Goal: Task Accomplishment & Management: Manage account settings

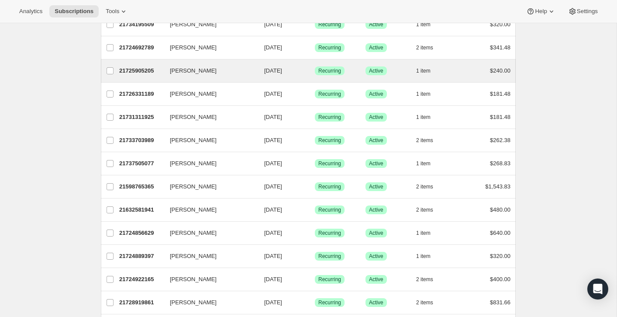
drag, startPoint x: 230, startPoint y: 144, endPoint x: 226, endPoint y: 79, distance: 64.8
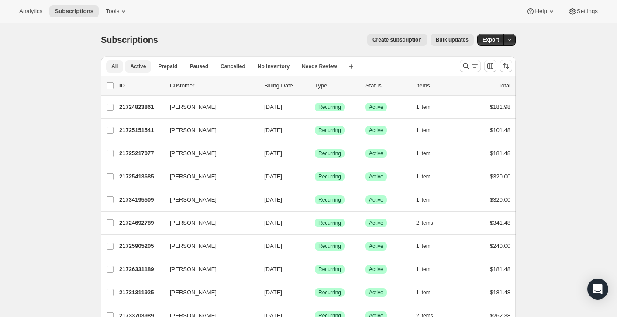
click at [135, 68] on span "Active" at bounding box center [138, 66] width 16 height 7
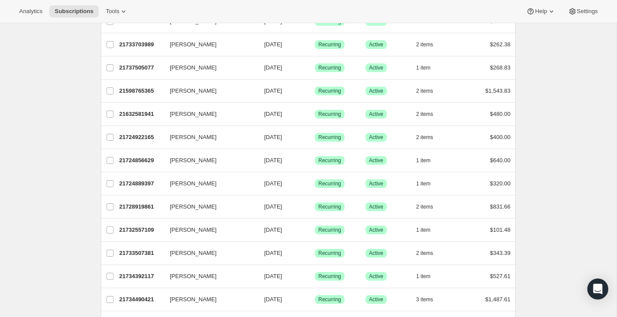
scroll to position [406, 0]
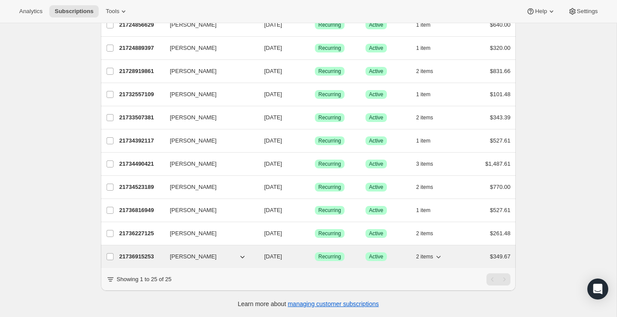
click at [196, 261] on div "21736915253 Steven G Stewart 01/10/2026 Success Recurring Success Active 2 item…" at bounding box center [314, 256] width 391 height 12
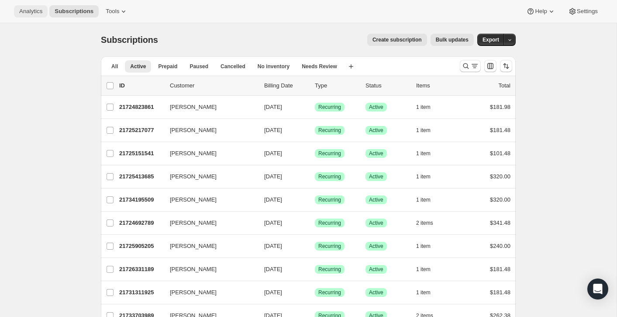
click at [41, 10] on span "Analytics" at bounding box center [30, 11] width 23 height 7
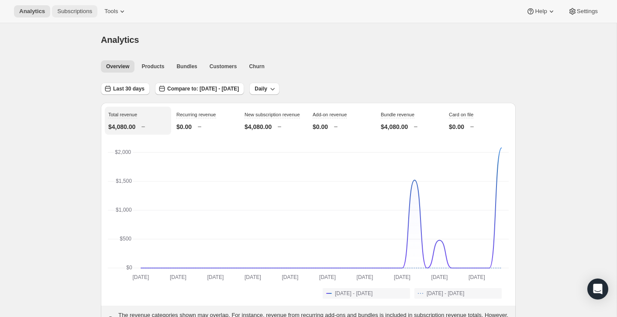
click at [73, 7] on button "Subscriptions" at bounding box center [74, 11] width 45 height 12
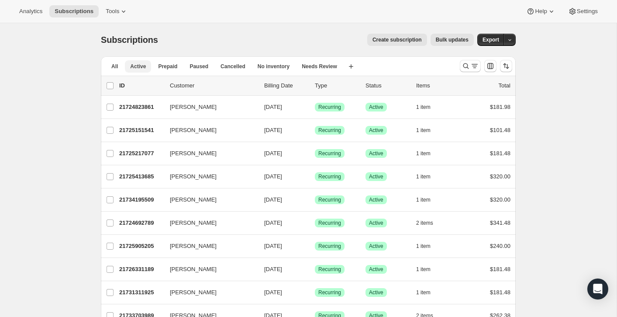
click at [136, 69] on span "Active" at bounding box center [138, 66] width 16 height 7
click at [144, 66] on span "Active" at bounding box center [138, 66] width 16 height 7
click at [34, 9] on span "Analytics" at bounding box center [30, 11] width 23 height 7
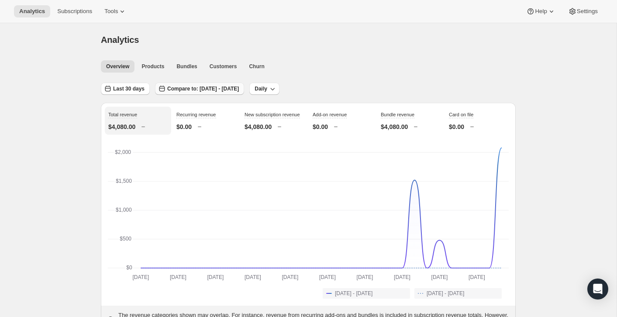
click at [239, 88] on span "Compare to: Aug 11, 2025 - Sep 09, 2025" at bounding box center [203, 88] width 72 height 7
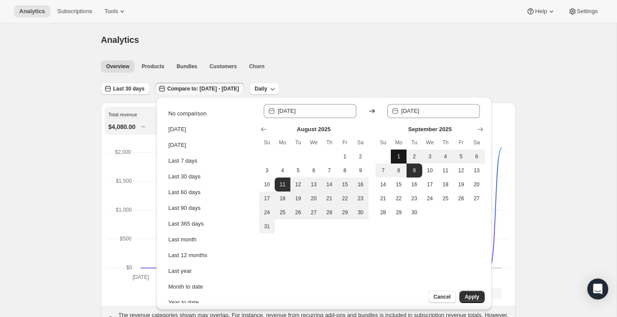
click at [397, 158] on span "1" at bounding box center [398, 156] width 9 height 7
type input "2025-09-01"
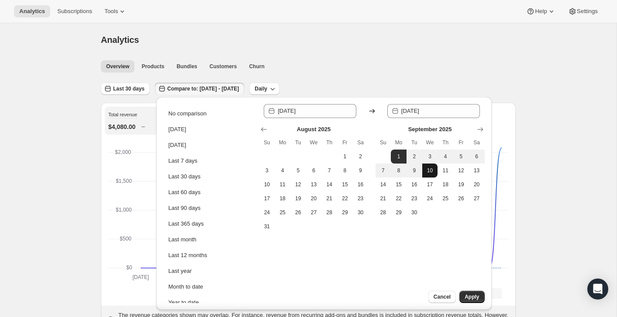
click at [435, 174] on button "10" at bounding box center [430, 170] width 16 height 14
type input "2025-09-10"
click at [476, 297] on span "Apply" at bounding box center [472, 296] width 14 height 7
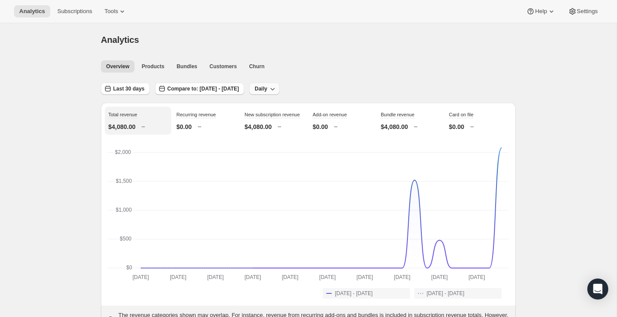
click at [277, 88] on icon "button" at bounding box center [272, 88] width 9 height 9
click at [345, 67] on ul "Overview Products Bundles Customers Churn More views" at bounding box center [305, 66] width 413 height 12
click at [267, 88] on span "Daily" at bounding box center [261, 88] width 13 height 7
click at [303, 135] on span "Monthly" at bounding box center [298, 136] width 20 height 7
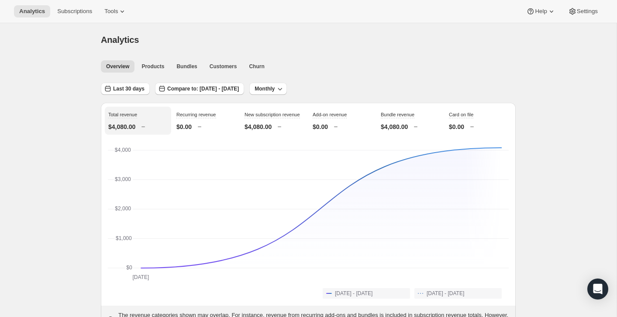
click at [227, 72] on div "Overview Products Bundles Customers Churn More views Overview Products Bundles …" at bounding box center [306, 65] width 420 height 19
click at [223, 61] on button "Customers" at bounding box center [223, 66] width 38 height 12
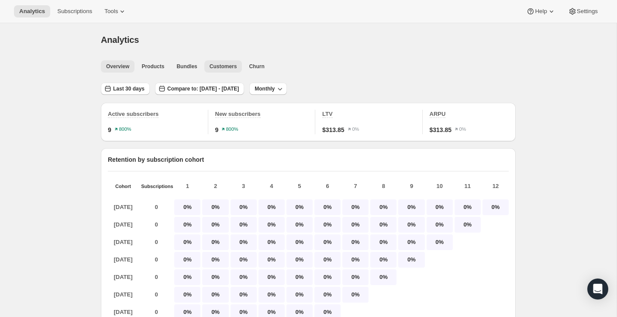
click at [114, 70] on button "Overview" at bounding box center [118, 66] width 34 height 12
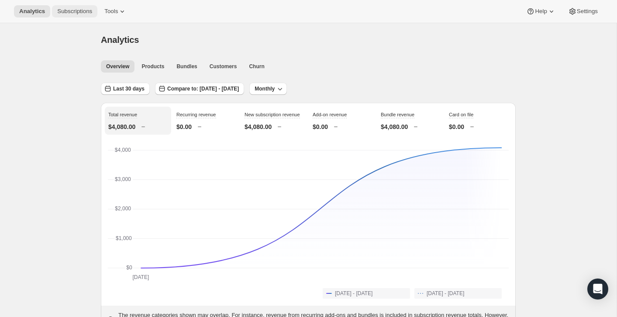
click at [75, 10] on span "Subscriptions" at bounding box center [74, 11] width 35 height 7
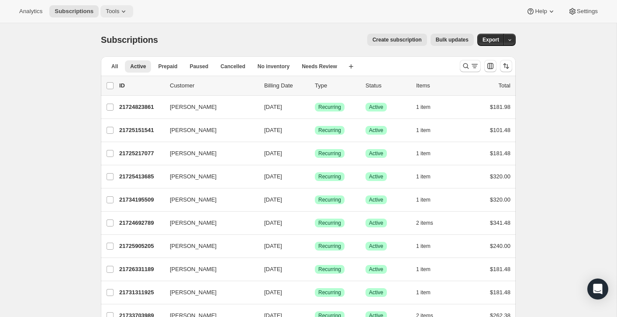
click at [117, 10] on span "Tools" at bounding box center [113, 11] width 14 height 7
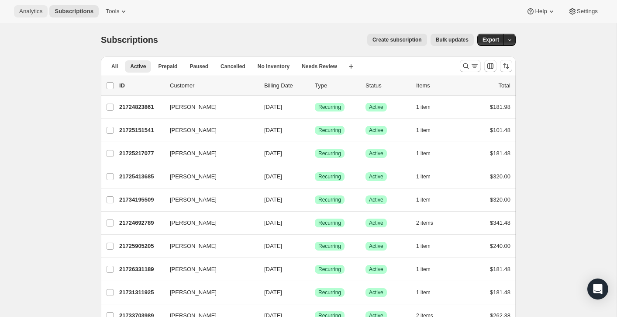
click at [37, 14] on span "Analytics" at bounding box center [30, 11] width 23 height 7
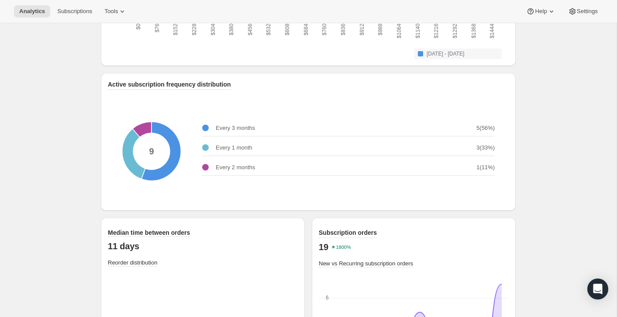
scroll to position [1050, 0]
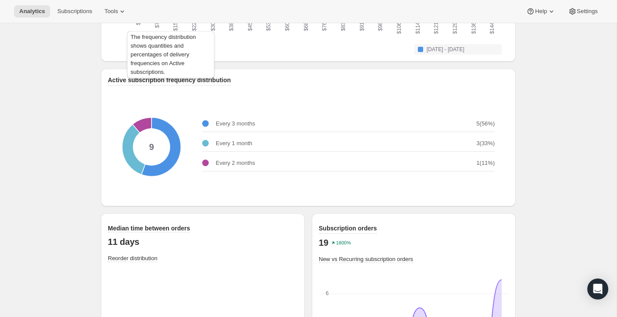
click at [173, 83] on span "Active subscription frequency distribution" at bounding box center [169, 79] width 123 height 7
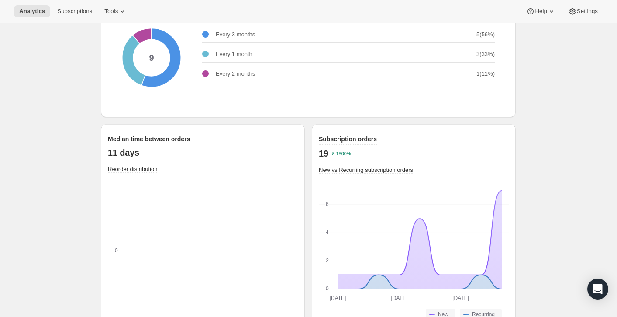
scroll to position [1169, 0]
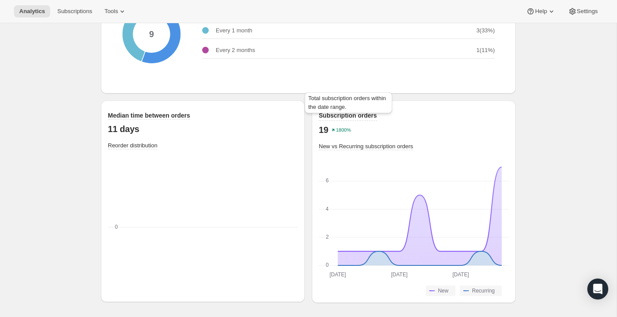
click at [335, 114] on span "Subscription orders" at bounding box center [348, 115] width 58 height 7
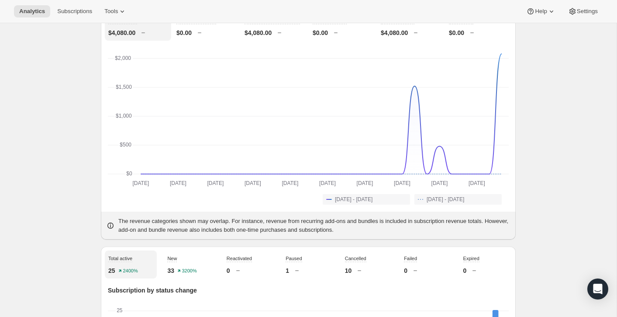
scroll to position [0, 0]
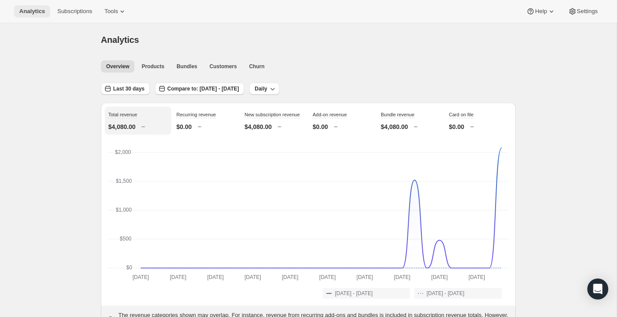
click at [27, 11] on span "Analytics" at bounding box center [32, 11] width 26 height 7
click at [64, 10] on span "Subscriptions" at bounding box center [74, 11] width 35 height 7
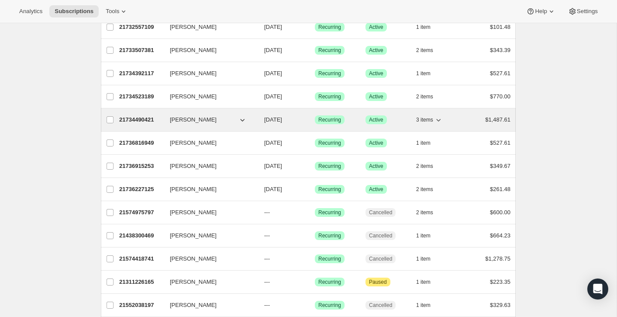
scroll to position [473, 0]
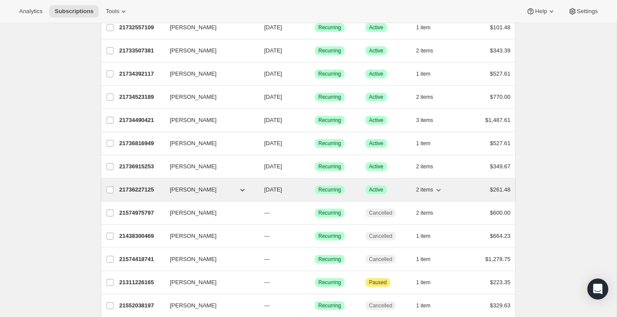
click at [451, 193] on div "2 items" at bounding box center [438, 189] width 44 height 12
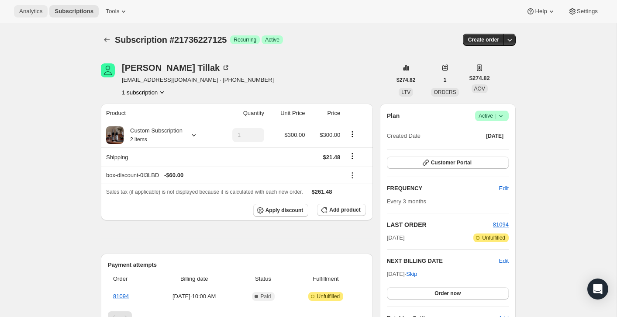
click at [21, 10] on span "Analytics" at bounding box center [30, 11] width 23 height 7
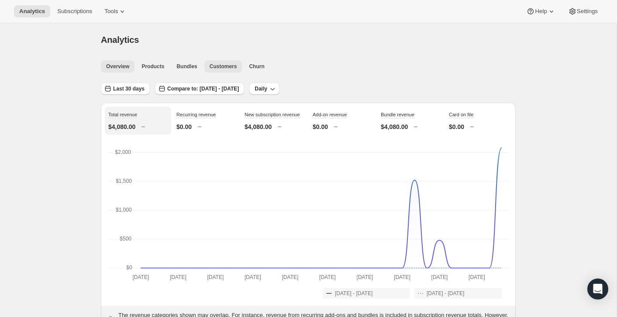
click at [219, 64] on span "Customers" at bounding box center [224, 66] width 28 height 7
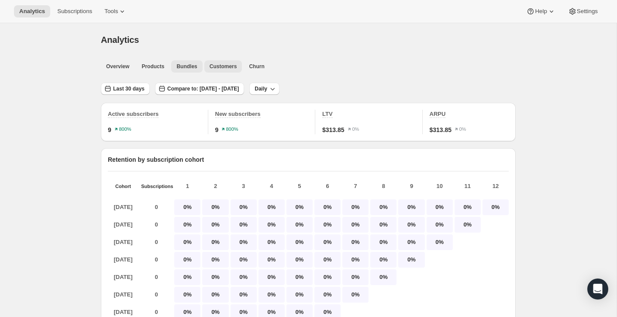
click at [193, 69] on span "Bundles" at bounding box center [186, 66] width 21 height 7
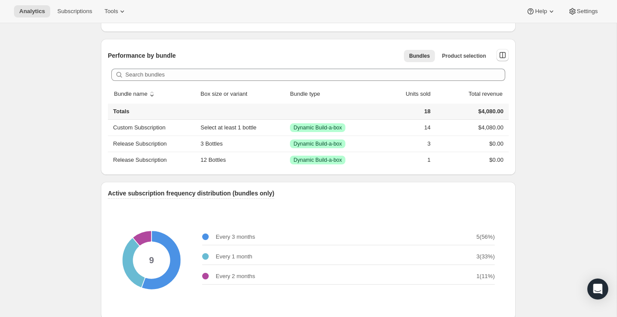
scroll to position [431, 0]
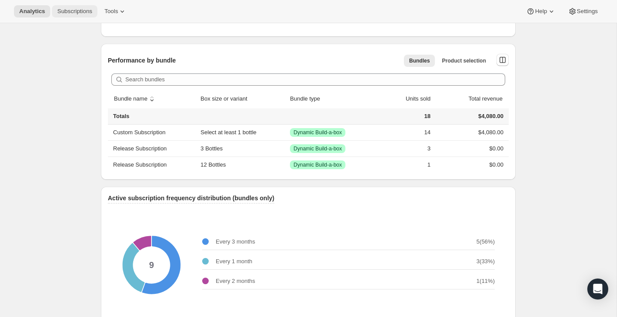
click at [79, 11] on span "Subscriptions" at bounding box center [74, 11] width 35 height 7
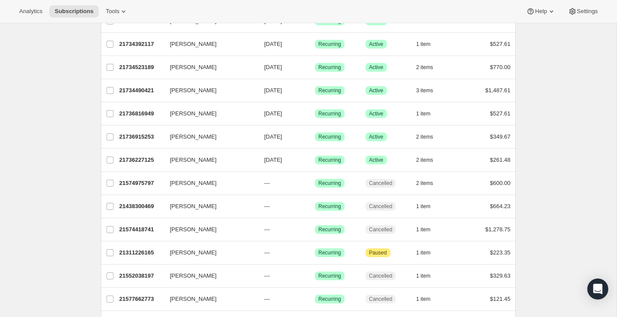
scroll to position [502, 0]
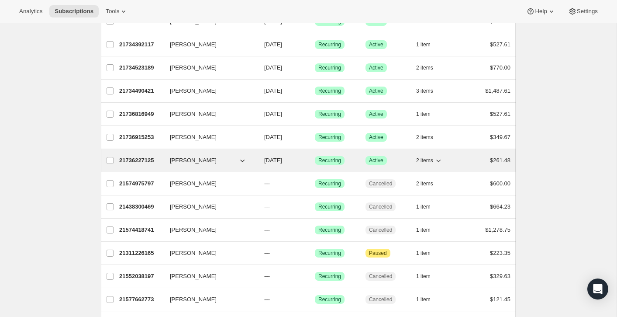
click at [182, 157] on span "[PERSON_NAME]" at bounding box center [193, 160] width 47 height 9
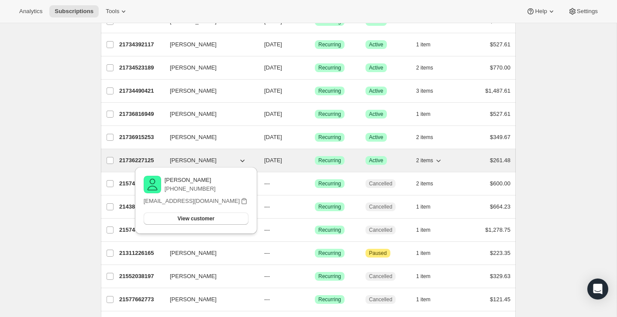
click at [222, 157] on button "[PERSON_NAME]" at bounding box center [208, 160] width 87 height 14
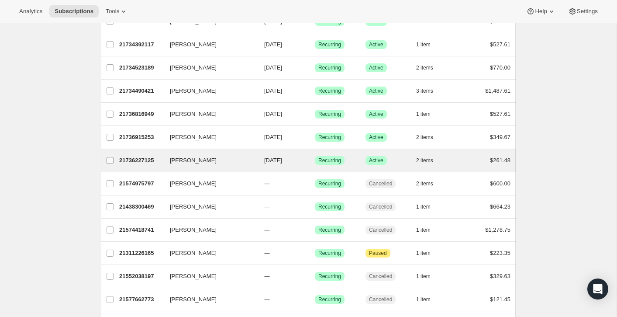
click at [107, 162] on input "[PERSON_NAME]" at bounding box center [110, 160] width 7 height 7
checkbox input "true"
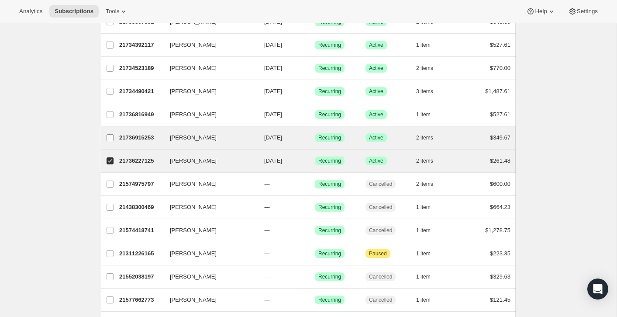
click at [111, 138] on input "[PERSON_NAME]" at bounding box center [110, 137] width 7 height 7
checkbox input "true"
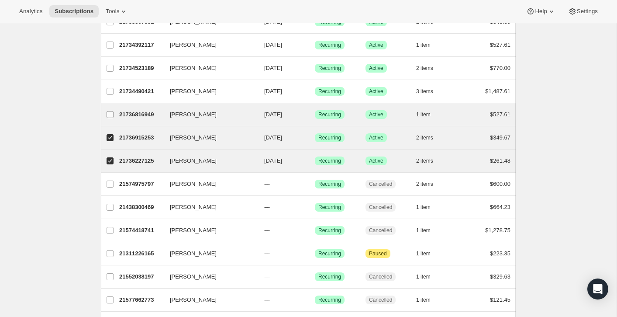
click at [111, 113] on input "[PERSON_NAME]" at bounding box center [110, 114] width 7 height 7
checkbox input "true"
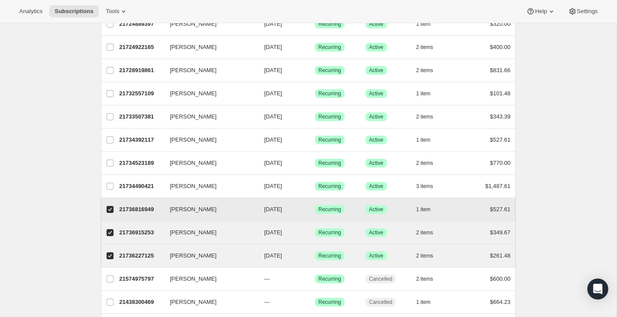
scroll to position [401, 0]
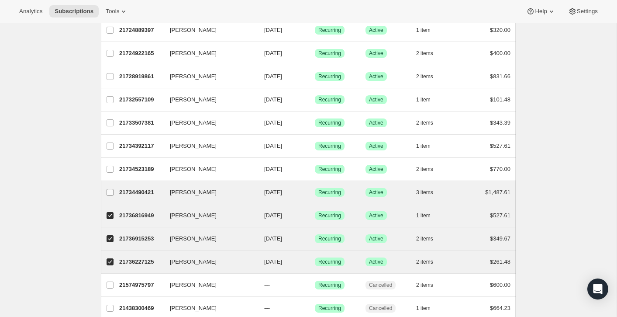
click at [110, 193] on input "[PERSON_NAME]" at bounding box center [110, 192] width 7 height 7
checkbox input "true"
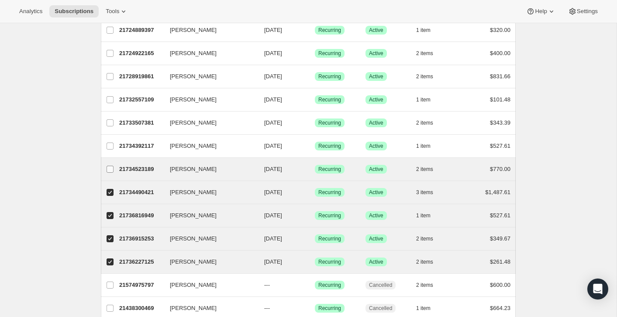
click at [109, 171] on input "[PERSON_NAME]" at bounding box center [110, 168] width 7 height 7
checkbox input "true"
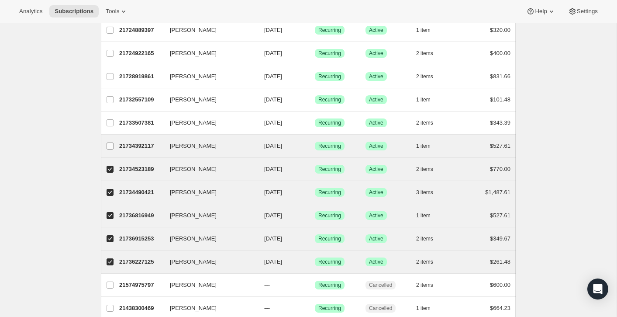
click at [109, 145] on input "[PERSON_NAME]" at bounding box center [110, 145] width 7 height 7
checkbox input "true"
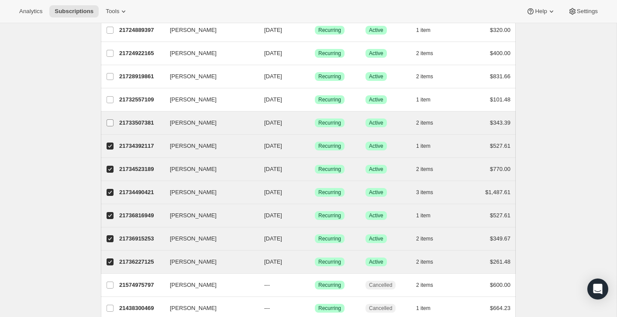
click at [106, 122] on span at bounding box center [110, 123] width 8 height 8
click at [107, 122] on input "[PERSON_NAME]" at bounding box center [110, 122] width 7 height 7
checkbox input "true"
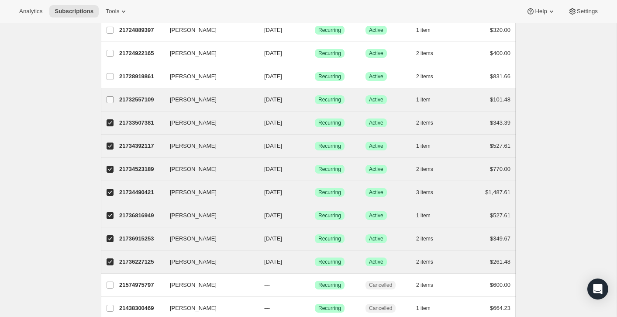
click at [110, 97] on input "[PERSON_NAME]" at bounding box center [110, 99] width 7 height 7
checkbox input "true"
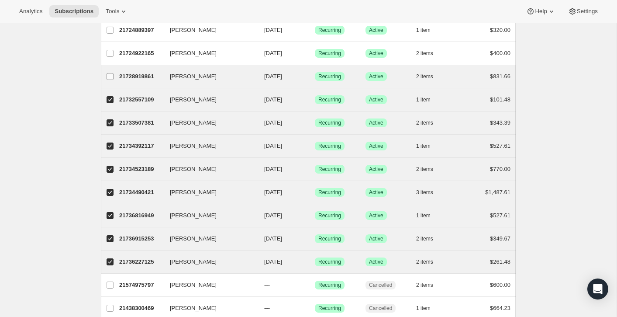
click at [108, 76] on input "[PERSON_NAME]" at bounding box center [110, 76] width 7 height 7
checkbox input "true"
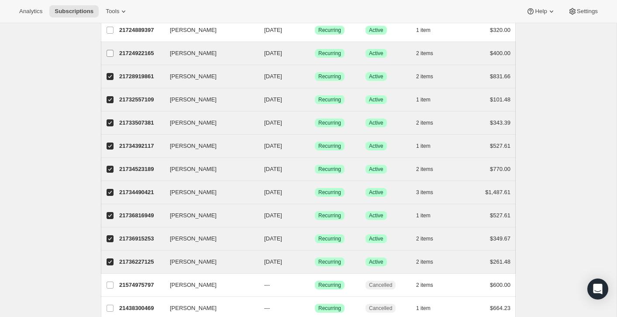
click at [110, 54] on input "[PERSON_NAME]" at bounding box center [110, 53] width 7 height 7
checkbox input "true"
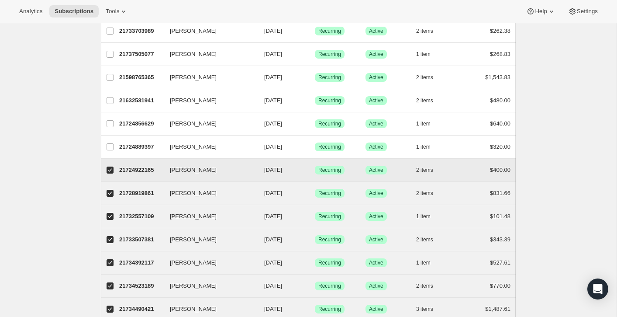
scroll to position [284, 0]
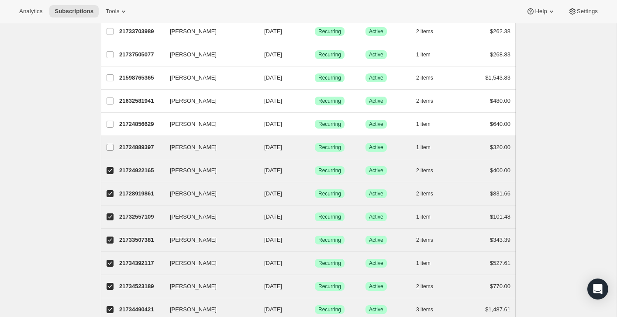
click at [112, 148] on input "[PERSON_NAME]" at bounding box center [110, 147] width 7 height 7
checkbox input "true"
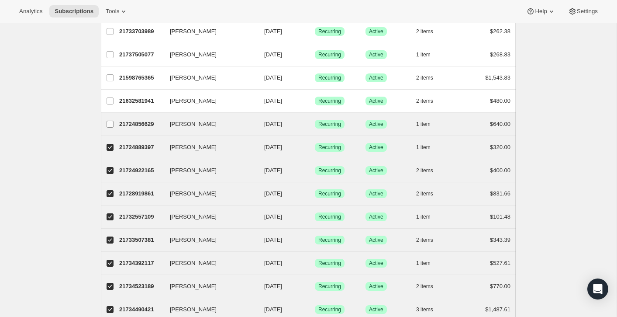
click at [111, 121] on input "[PERSON_NAME]" at bounding box center [110, 124] width 7 height 7
checkbox input "true"
click at [128, 10] on icon at bounding box center [123, 11] width 9 height 9
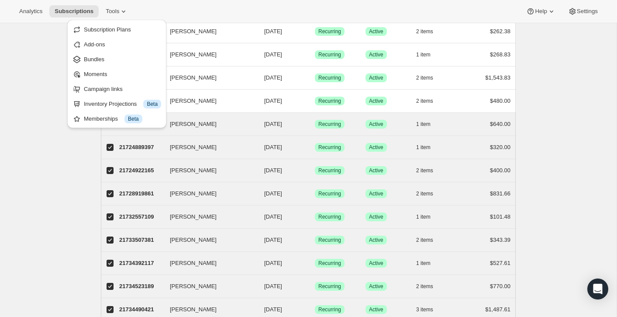
click at [34, 158] on div "Subscriptions. This page is ready Subscriptions Create subscription Bulk update…" at bounding box center [308, 228] width 617 height 978
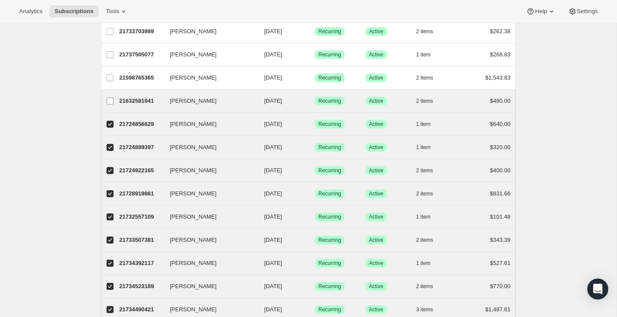
click at [110, 100] on input "[PERSON_NAME]" at bounding box center [110, 100] width 7 height 7
checkbox input "true"
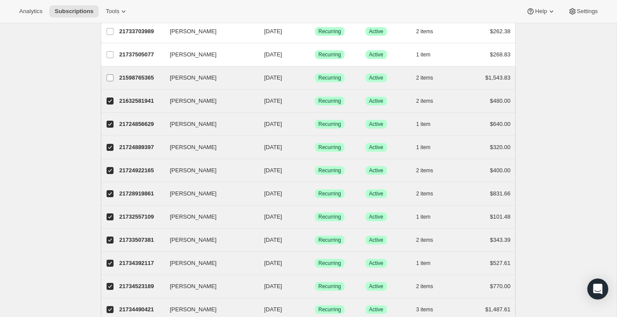
click at [113, 78] on input "[PERSON_NAME]" at bounding box center [110, 77] width 7 height 7
checkbox input "true"
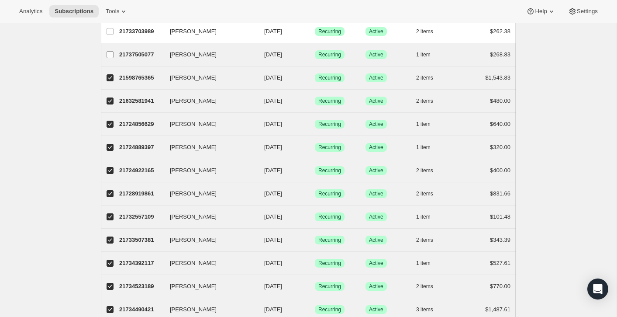
click at [113, 57] on input "[PERSON_NAME]" at bounding box center [110, 54] width 7 height 7
checkbox input "true"
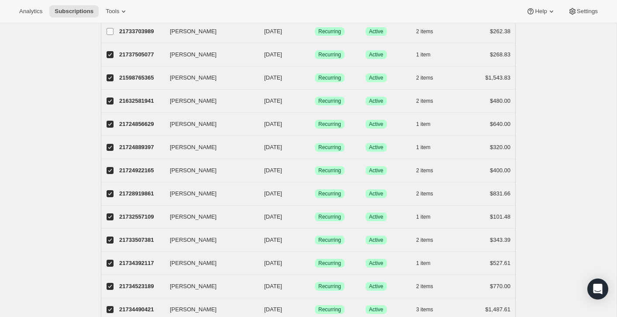
click at [111, 32] on input "[PERSON_NAME]" at bounding box center [110, 31] width 7 height 7
checkbox input "true"
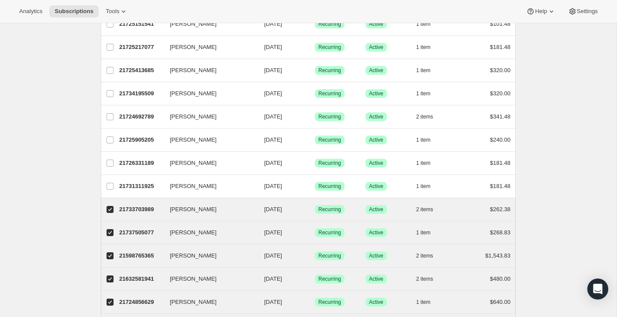
scroll to position [102, 0]
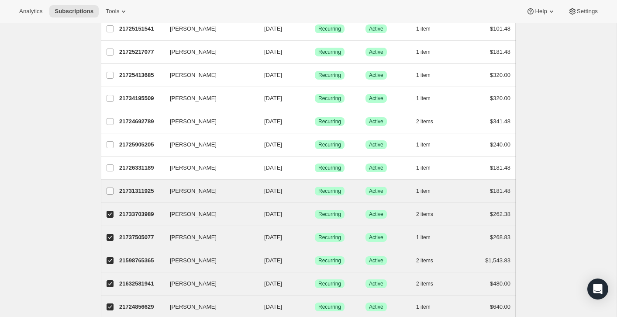
click at [108, 191] on input "[PERSON_NAME]" at bounding box center [110, 190] width 7 height 7
checkbox input "true"
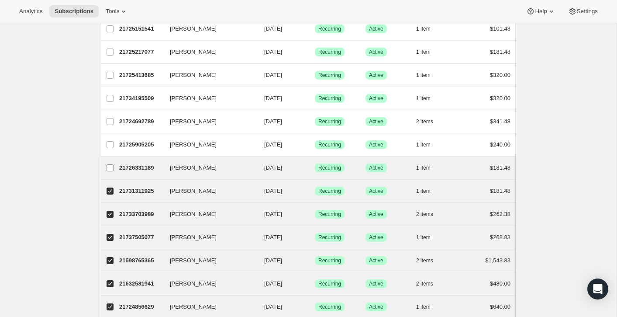
click at [109, 167] on input "[PERSON_NAME]" at bounding box center [110, 167] width 7 height 7
checkbox input "true"
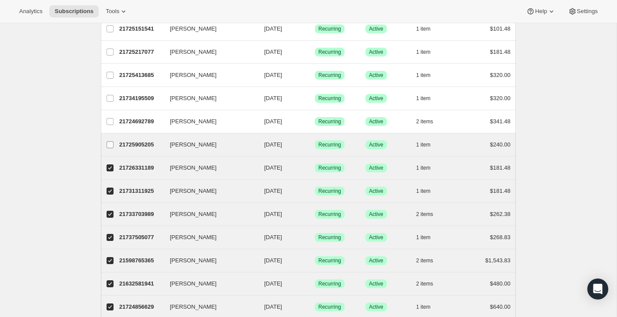
click at [110, 145] on input "[PERSON_NAME]" at bounding box center [110, 144] width 7 height 7
checkbox input "true"
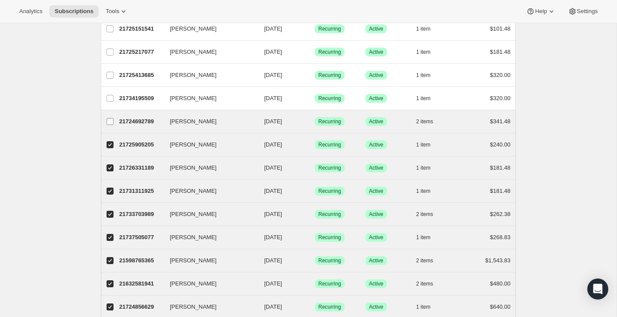
click at [110, 121] on input "[PERSON_NAME]" at bounding box center [110, 121] width 7 height 7
checkbox input "true"
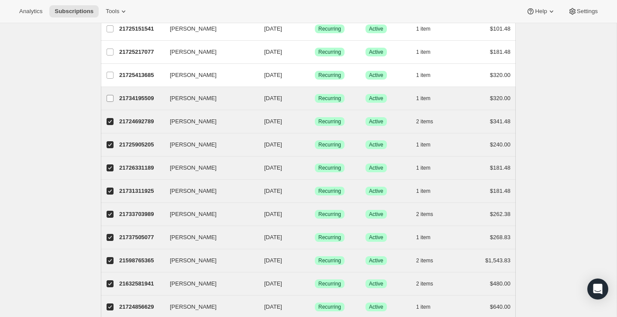
click at [109, 99] on input "[PERSON_NAME]" at bounding box center [110, 98] width 7 height 7
checkbox input "true"
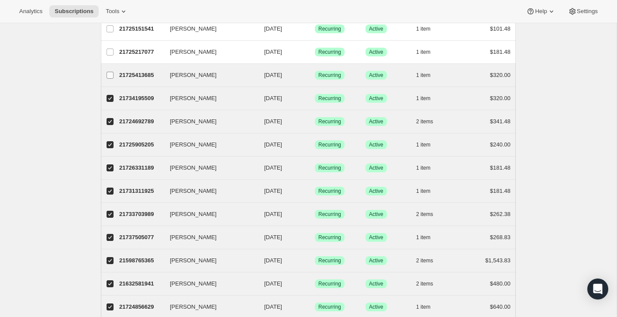
click at [107, 76] on input "[PERSON_NAME]" at bounding box center [110, 75] width 7 height 7
checkbox input "true"
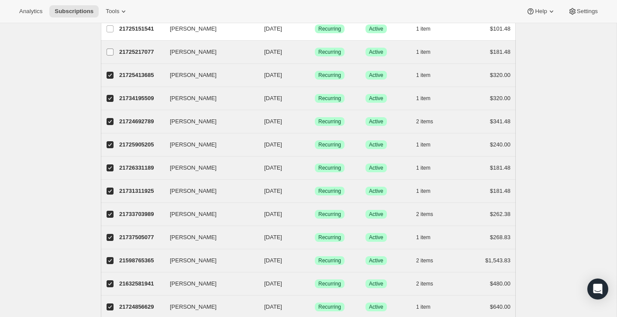
click at [110, 53] on input "[PERSON_NAME]" at bounding box center [110, 51] width 7 height 7
checkbox input "true"
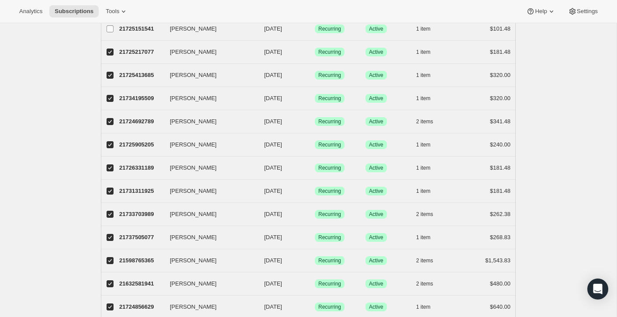
click at [112, 28] on input "[PERSON_NAME]" at bounding box center [110, 28] width 7 height 7
checkbox input "true"
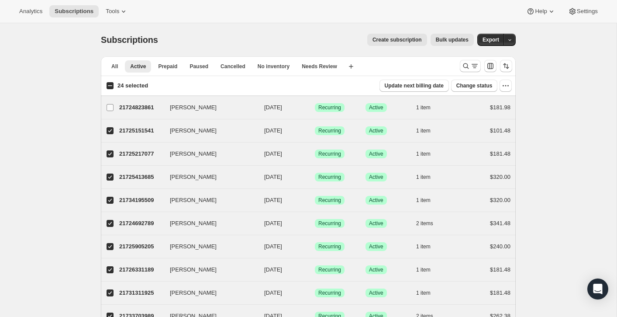
click at [109, 110] on input "[PERSON_NAME]" at bounding box center [110, 107] width 7 height 7
checkbox input "true"
click at [118, 7] on button "Tools" at bounding box center [116, 11] width 33 height 12
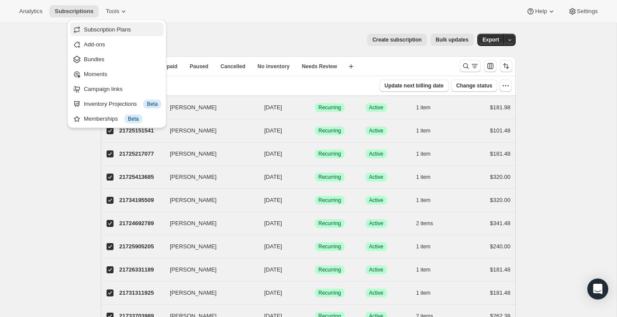
click at [112, 27] on span "Subscription Plans" at bounding box center [107, 29] width 47 height 7
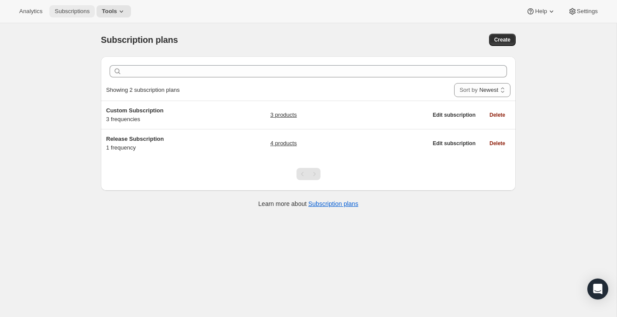
click at [66, 13] on span "Subscriptions" at bounding box center [72, 11] width 35 height 7
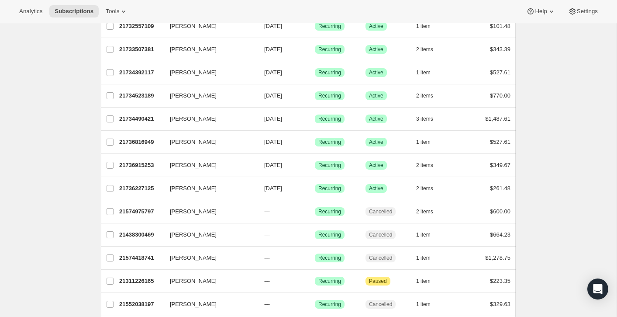
scroll to position [474, 0]
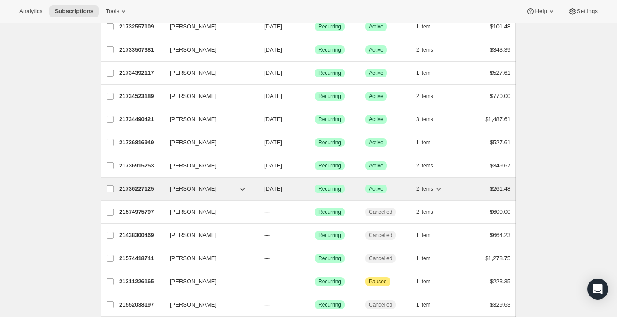
click at [179, 188] on span "[PERSON_NAME]" at bounding box center [193, 188] width 47 height 9
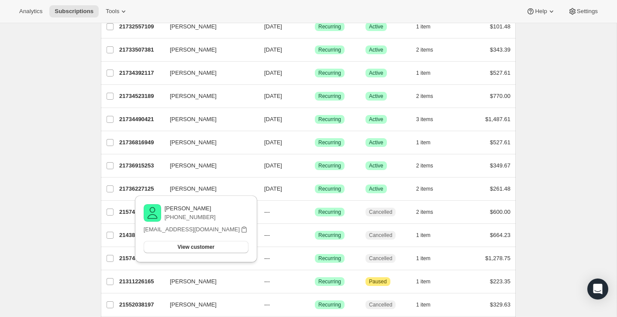
click at [59, 173] on div "Subscriptions. This page is ready Subscriptions Create subscription Bulk update…" at bounding box center [308, 37] width 617 height 977
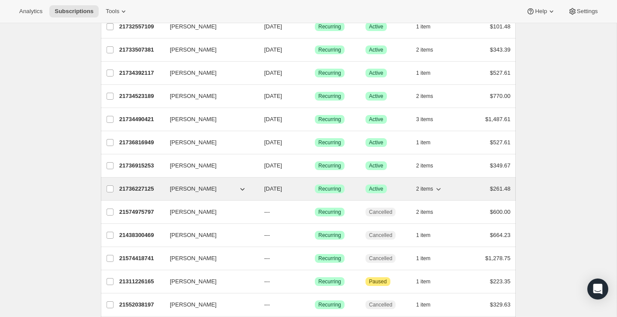
click at [178, 191] on span "[PERSON_NAME]" at bounding box center [193, 188] width 47 height 9
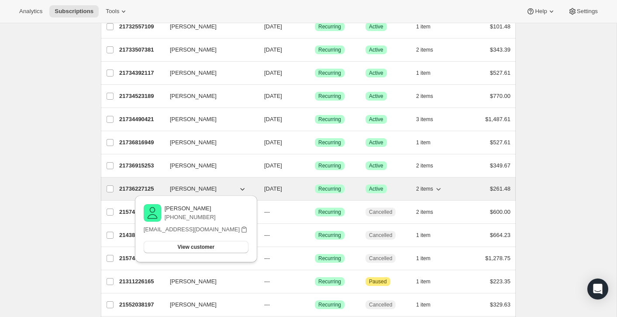
click at [183, 187] on span "[PERSON_NAME]" at bounding box center [193, 188] width 47 height 9
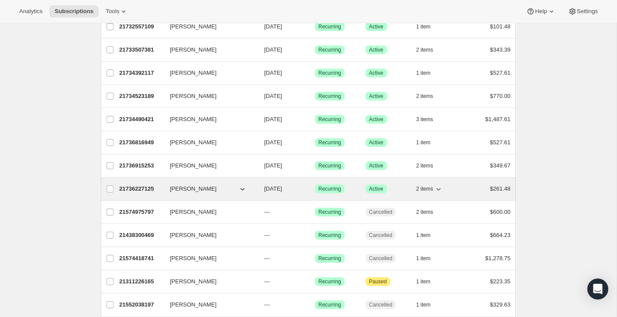
click at [135, 186] on p "21736227125" at bounding box center [141, 188] width 44 height 9
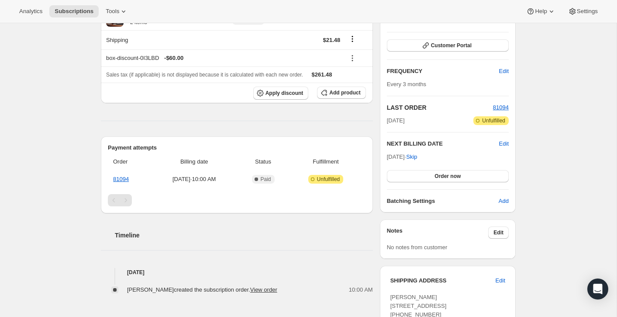
scroll to position [120, 0]
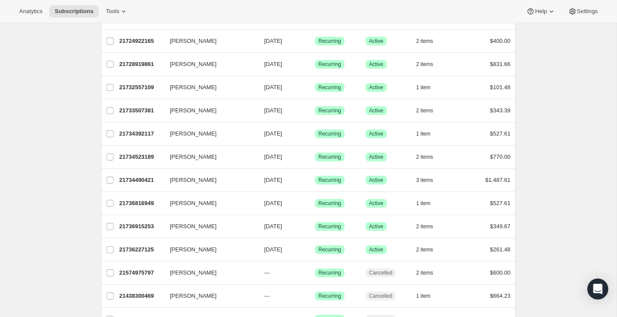
scroll to position [520, 0]
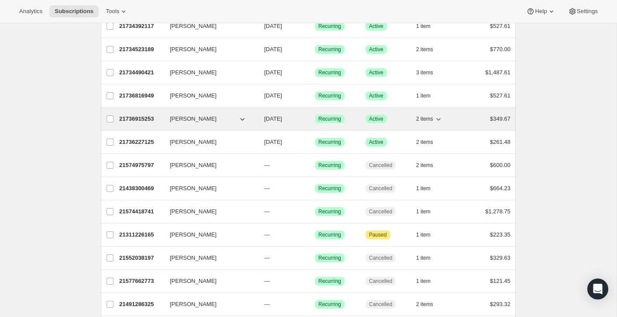
click at [190, 117] on span "[PERSON_NAME]" at bounding box center [193, 118] width 47 height 9
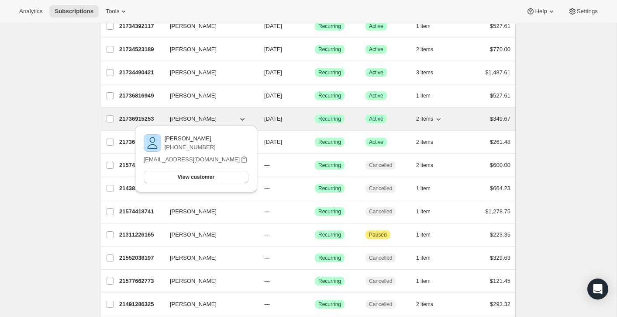
click at [147, 121] on p "21736915253" at bounding box center [141, 118] width 44 height 9
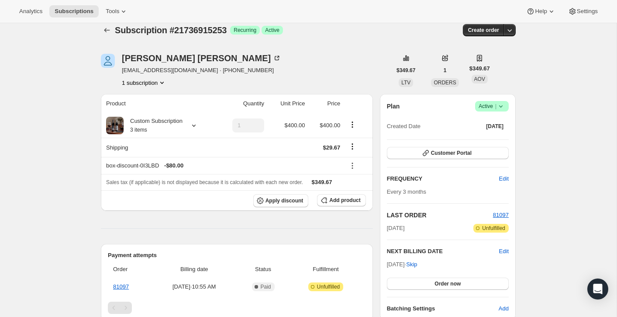
scroll to position [10, 0]
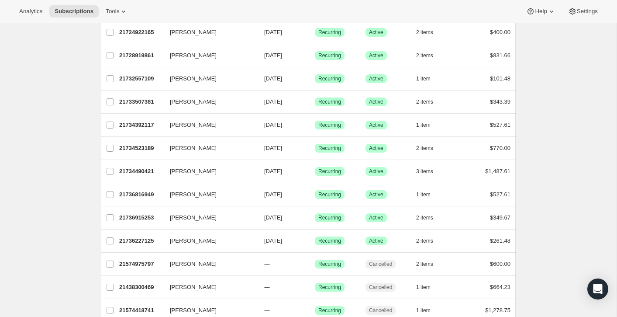
scroll to position [407, 0]
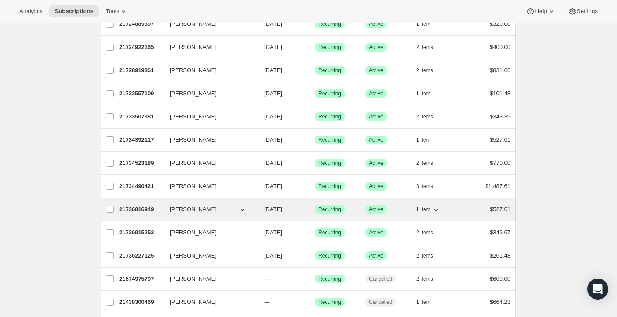
click at [190, 209] on span "[PERSON_NAME]" at bounding box center [193, 209] width 47 height 9
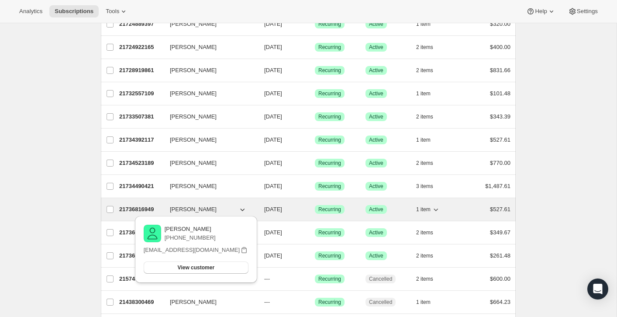
click at [151, 211] on p "21736816949" at bounding box center [141, 209] width 44 height 9
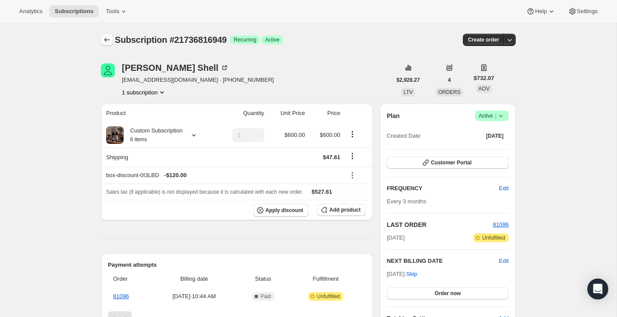
click at [103, 39] on icon "Subscriptions" at bounding box center [107, 39] width 9 height 9
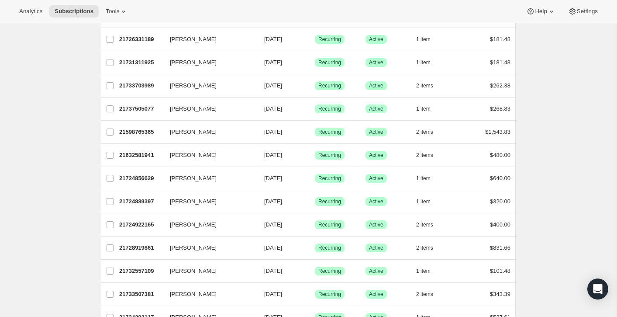
scroll to position [349, 0]
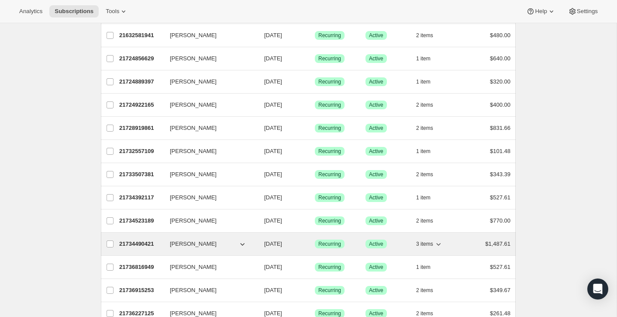
click at [138, 243] on p "21734490421" at bounding box center [141, 243] width 44 height 9
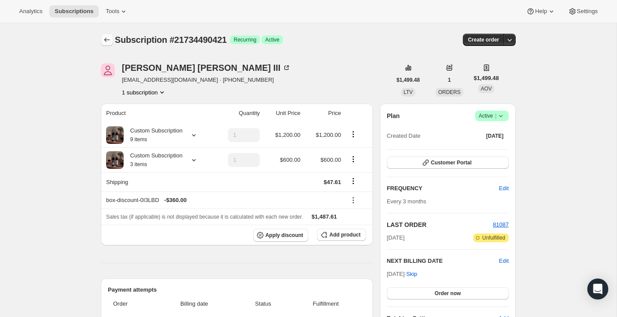
click at [104, 38] on icon "Subscriptions" at bounding box center [107, 39] width 9 height 9
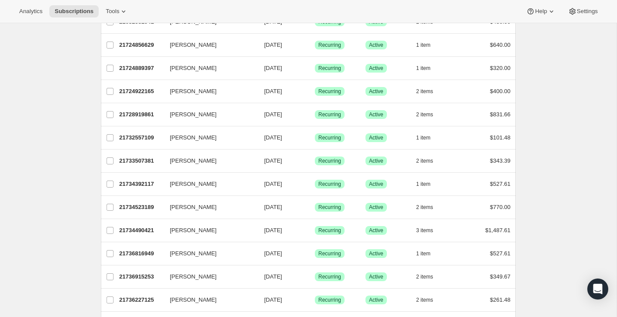
scroll to position [362, 0]
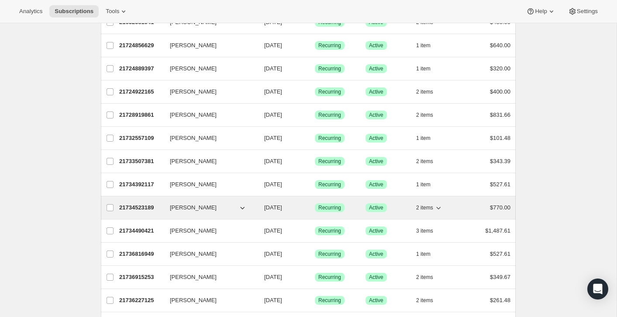
click at [135, 206] on p "21734523189" at bounding box center [141, 207] width 44 height 9
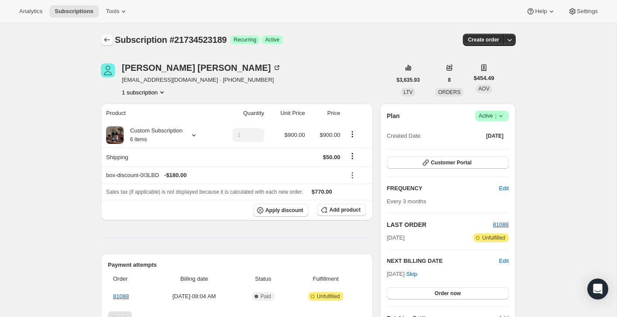
click at [108, 38] on icon "Subscriptions" at bounding box center [107, 39] width 9 height 9
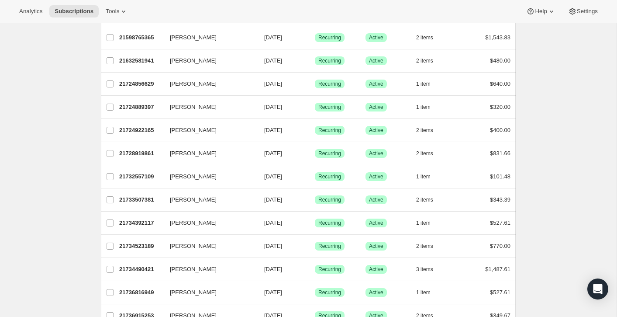
scroll to position [380, 0]
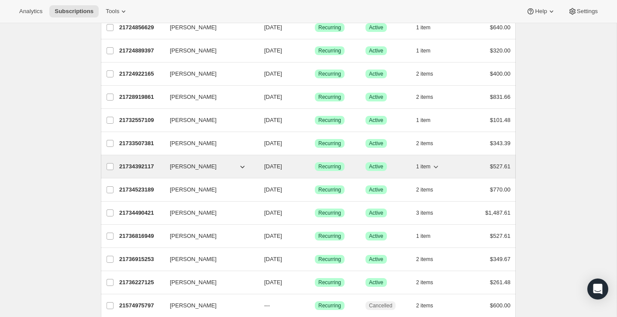
click at [147, 166] on p "21734392117" at bounding box center [141, 166] width 44 height 9
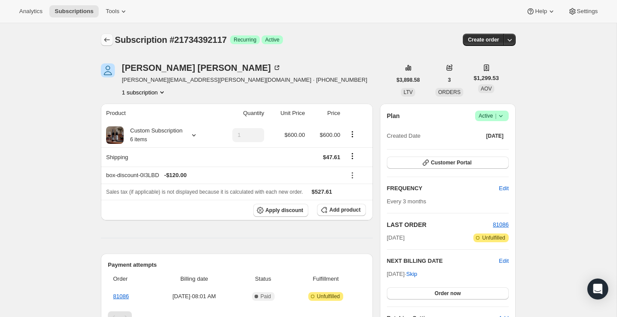
click at [107, 41] on icon "Subscriptions" at bounding box center [107, 39] width 9 height 9
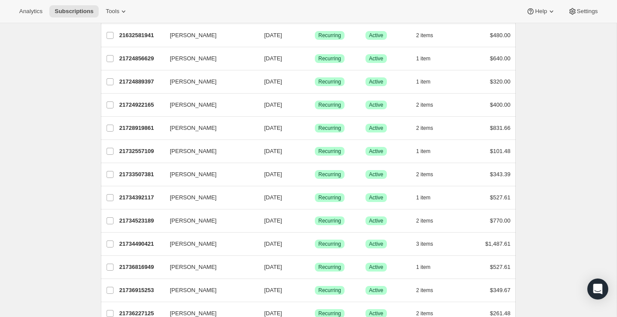
scroll to position [384, 0]
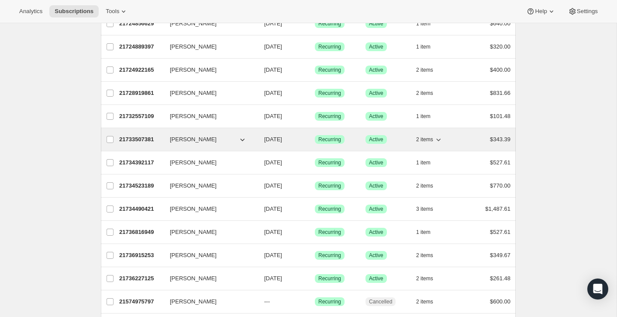
click at [138, 140] on p "21733507381" at bounding box center [141, 139] width 44 height 9
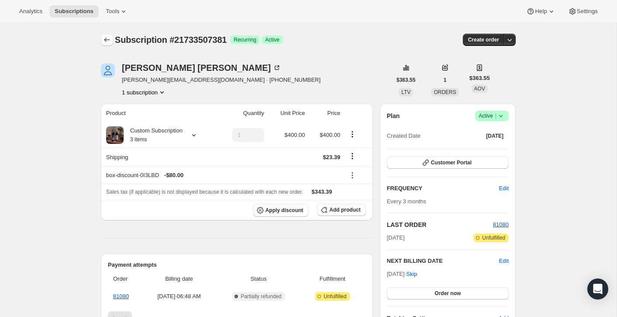
click at [109, 39] on icon "Subscriptions" at bounding box center [107, 39] width 9 height 9
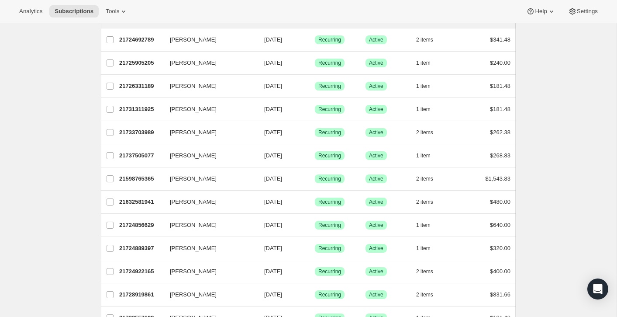
scroll to position [290, 0]
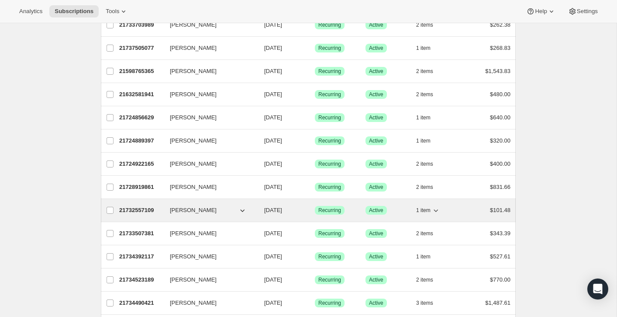
click at [137, 207] on p "21732557109" at bounding box center [141, 210] width 44 height 9
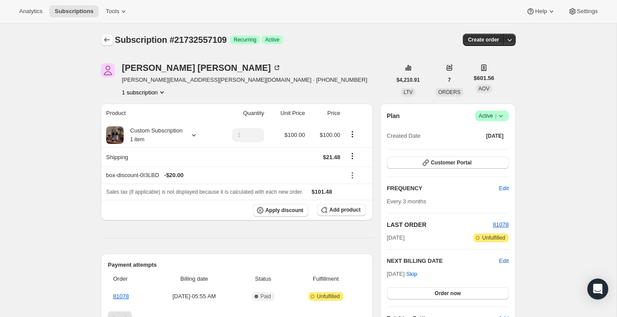
click at [108, 41] on icon "Subscriptions" at bounding box center [107, 39] width 9 height 9
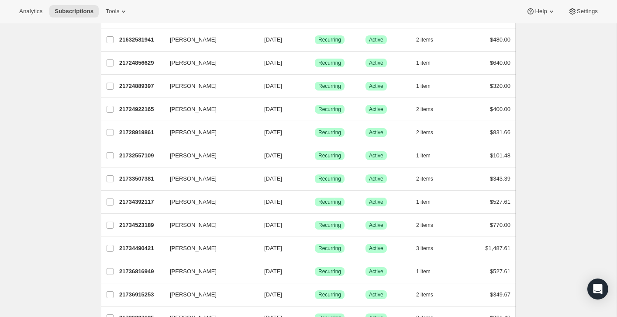
scroll to position [348, 0]
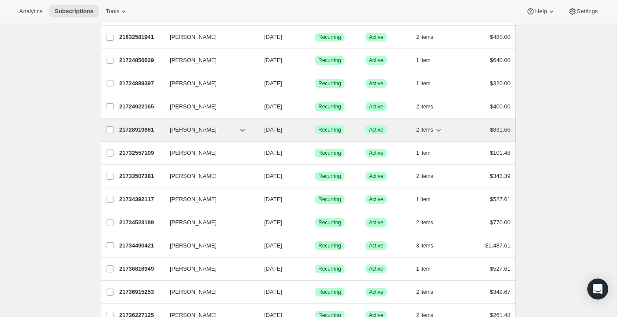
click at [129, 129] on p "21728919861" at bounding box center [141, 129] width 44 height 9
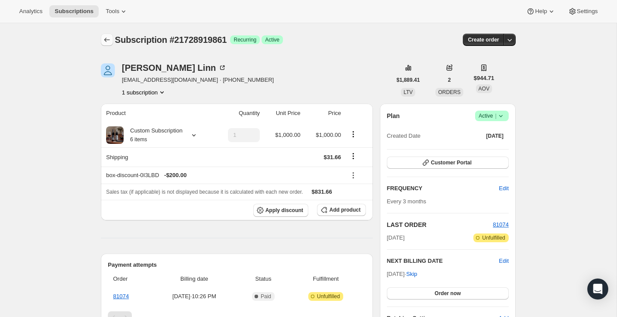
click at [104, 37] on icon "Subscriptions" at bounding box center [107, 39] width 9 height 9
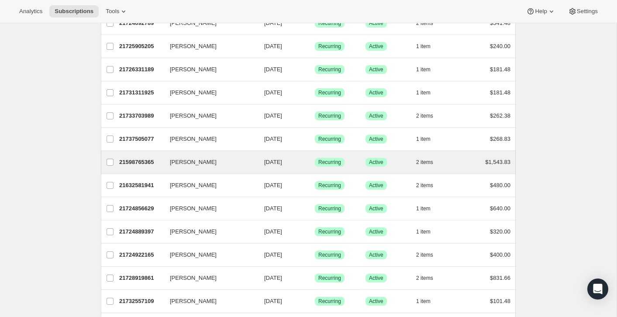
scroll to position [200, 0]
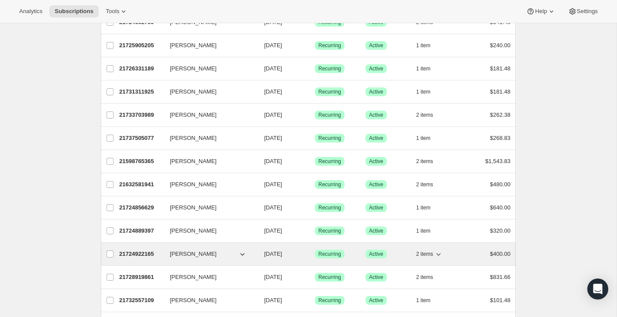
click at [132, 256] on p "21724922165" at bounding box center [141, 253] width 44 height 9
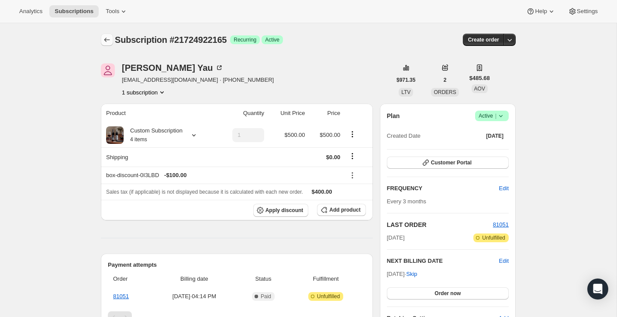
click at [104, 36] on icon "Subscriptions" at bounding box center [107, 39] width 9 height 9
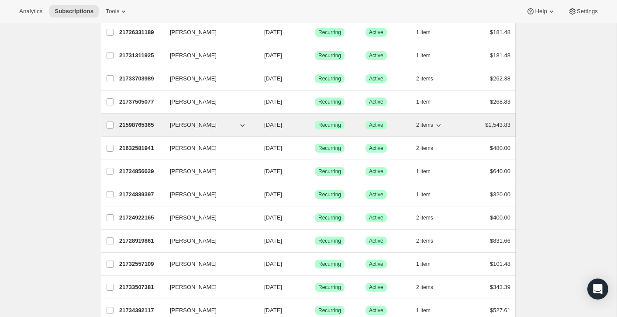
scroll to position [245, 0]
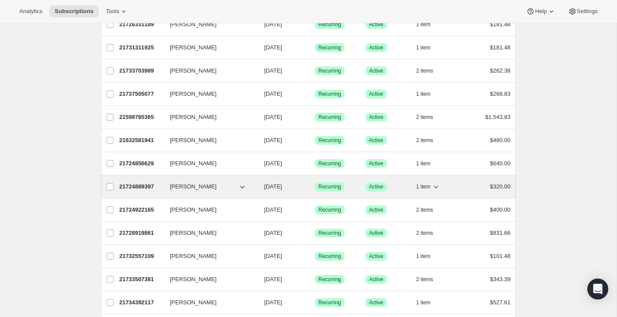
click at [136, 184] on p "21724889397" at bounding box center [141, 186] width 44 height 9
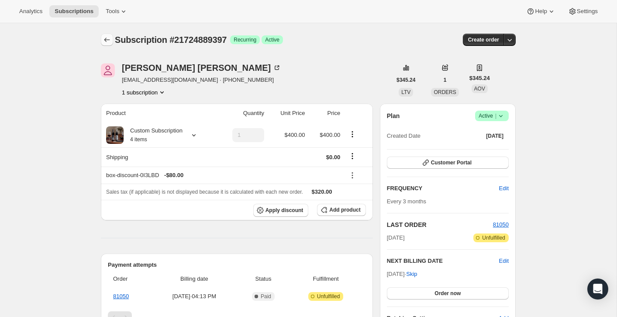
click at [103, 40] on icon "Subscriptions" at bounding box center [107, 39] width 9 height 9
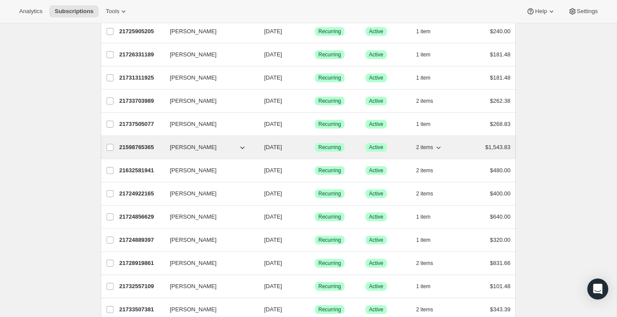
scroll to position [217, 0]
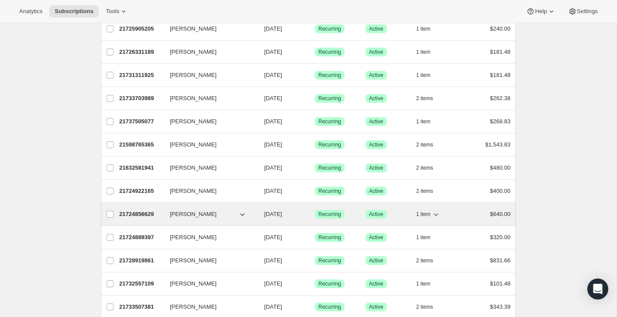
click at [132, 214] on p "21724856629" at bounding box center [141, 214] width 44 height 9
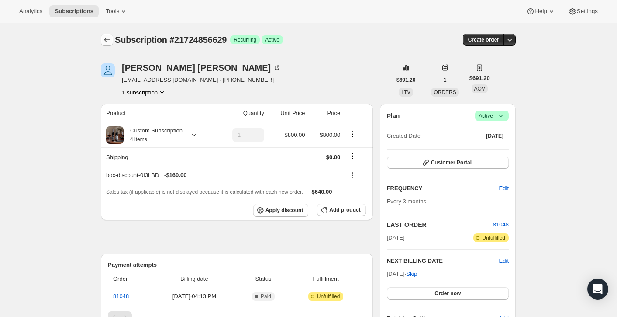
click at [105, 43] on icon "Subscriptions" at bounding box center [107, 39] width 9 height 9
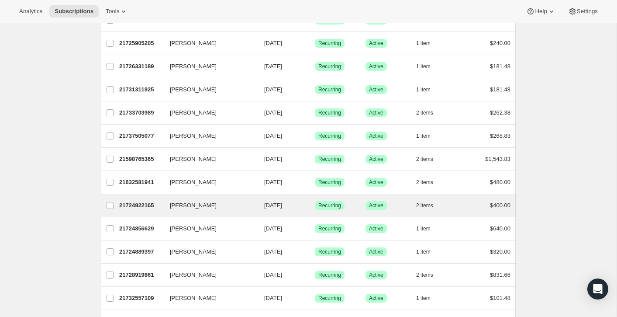
scroll to position [201, 0]
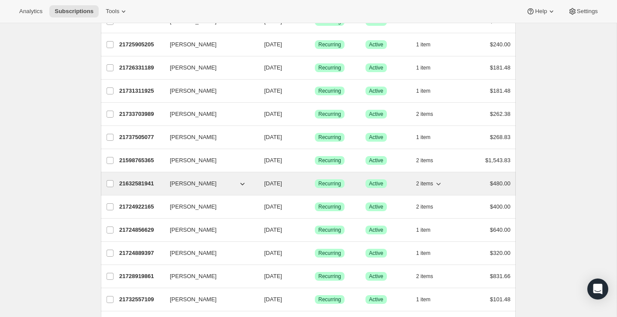
click at [124, 183] on p "21632581941" at bounding box center [141, 183] width 44 height 9
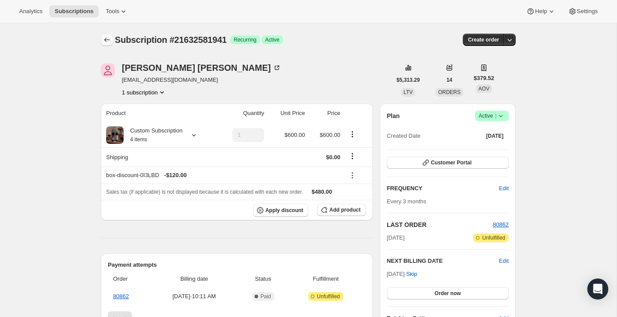
click at [107, 41] on icon "Subscriptions" at bounding box center [107, 39] width 9 height 9
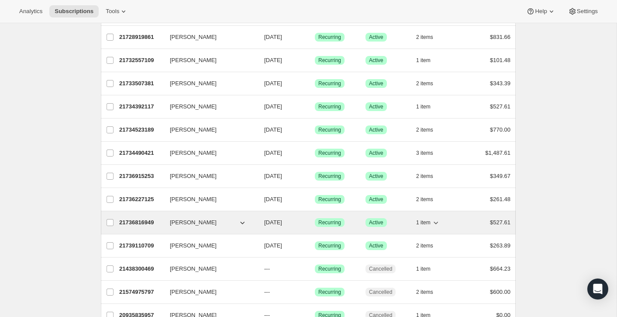
scroll to position [440, 0]
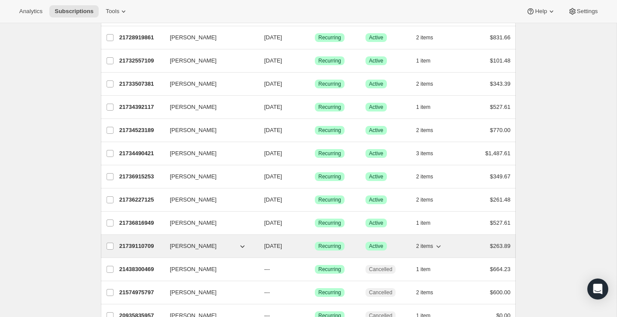
click at [135, 246] on p "21739110709" at bounding box center [141, 245] width 44 height 9
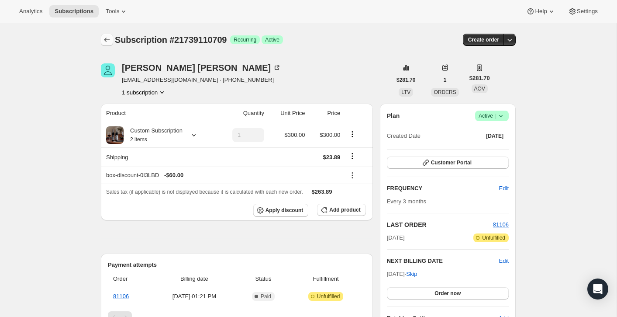
click at [108, 38] on icon "Subscriptions" at bounding box center [107, 39] width 9 height 9
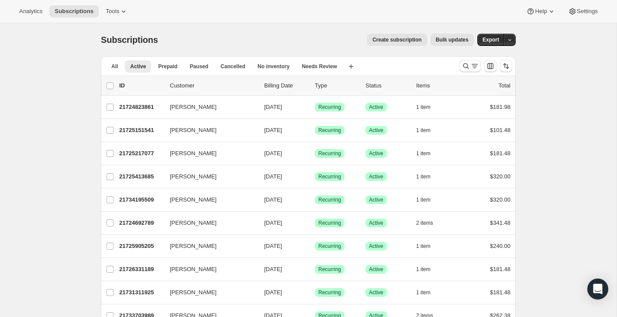
scroll to position [518, 0]
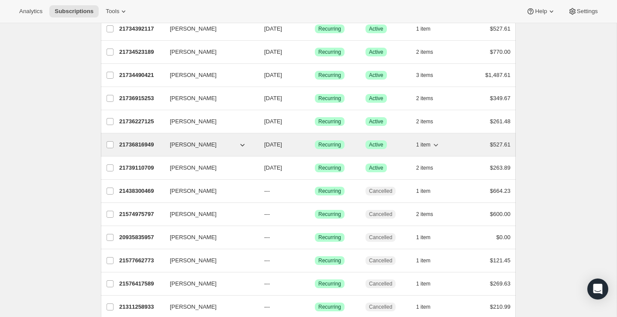
click at [139, 144] on p "21736816949" at bounding box center [141, 144] width 44 height 9
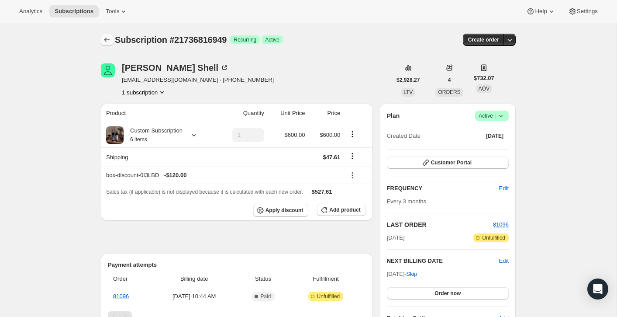
click at [106, 40] on icon "Subscriptions" at bounding box center [107, 40] width 6 height 4
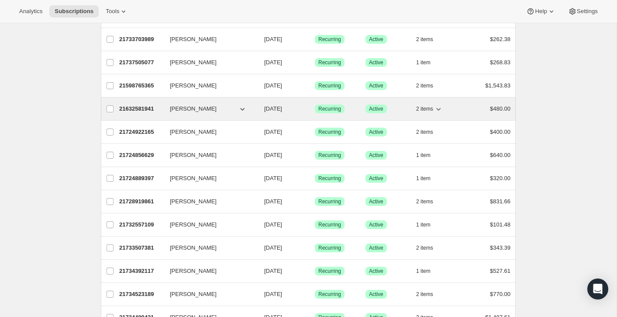
scroll to position [266, 0]
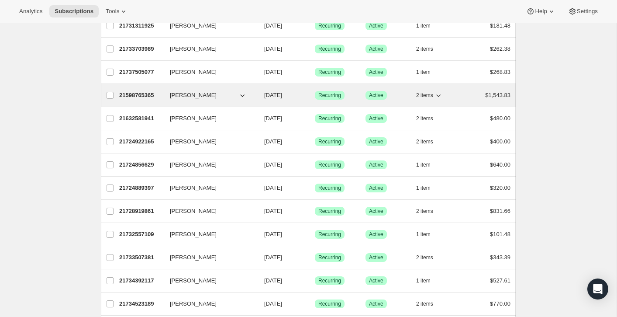
click at [140, 93] on p "21598765365" at bounding box center [141, 95] width 44 height 9
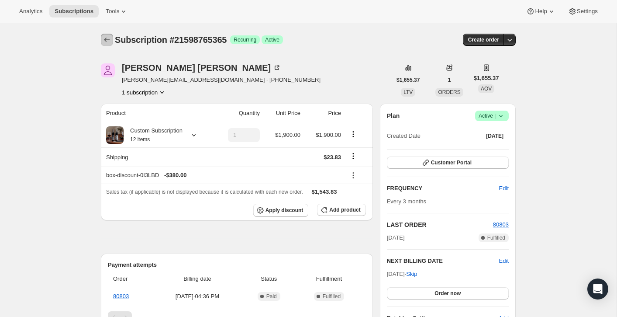
click at [111, 38] on icon "Subscriptions" at bounding box center [107, 39] width 9 height 9
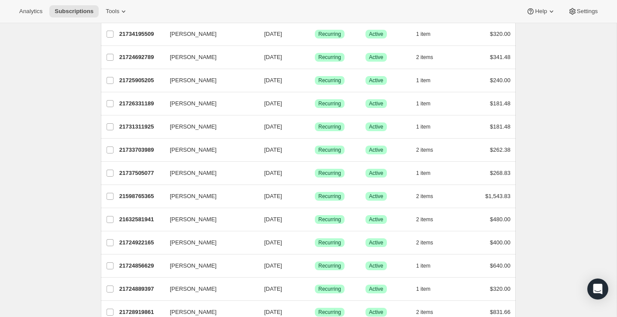
scroll to position [166, 0]
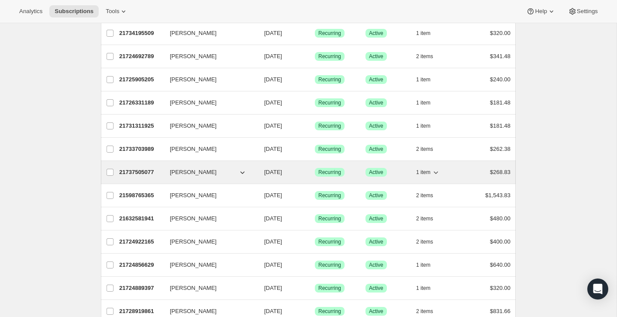
click at [127, 171] on p "21737505077" at bounding box center [141, 172] width 44 height 9
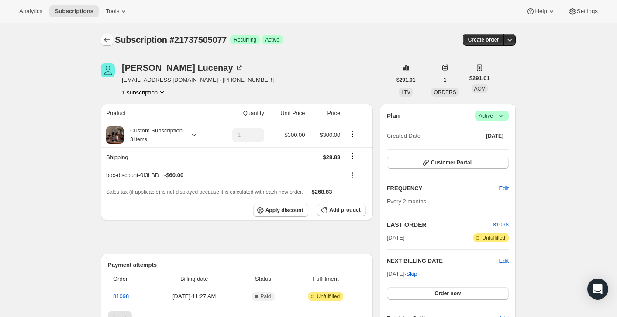
click at [104, 37] on icon "Subscriptions" at bounding box center [107, 39] width 9 height 9
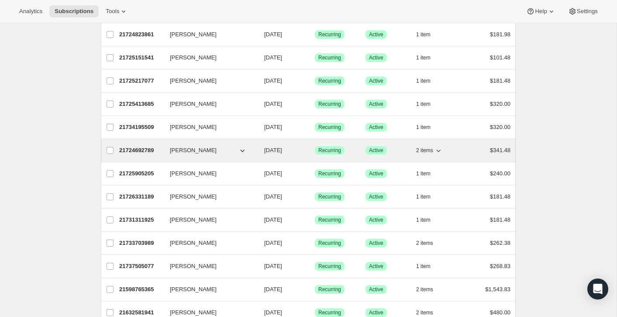
scroll to position [85, 0]
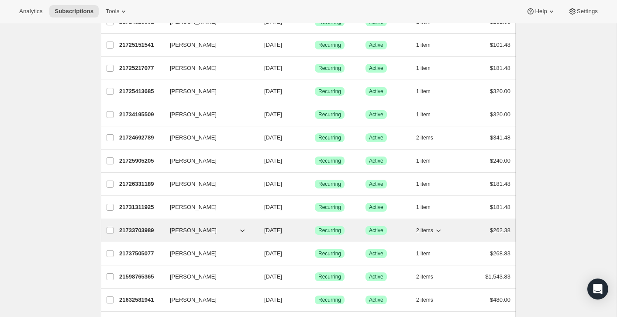
click at [128, 230] on p "21733703989" at bounding box center [141, 230] width 44 height 9
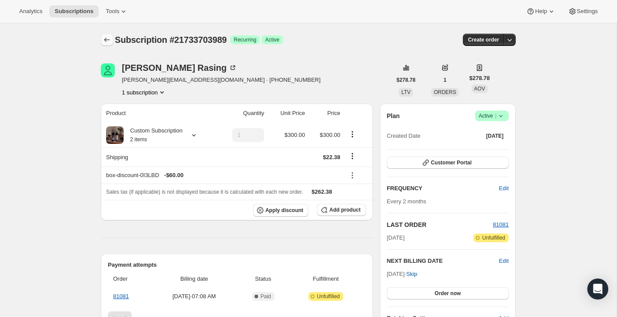
click at [106, 40] on icon "Subscriptions" at bounding box center [107, 40] width 6 height 4
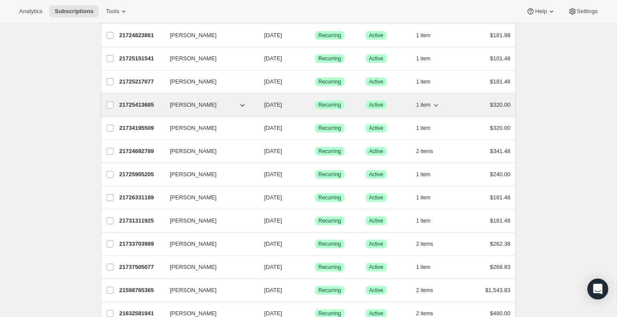
scroll to position [80, 0]
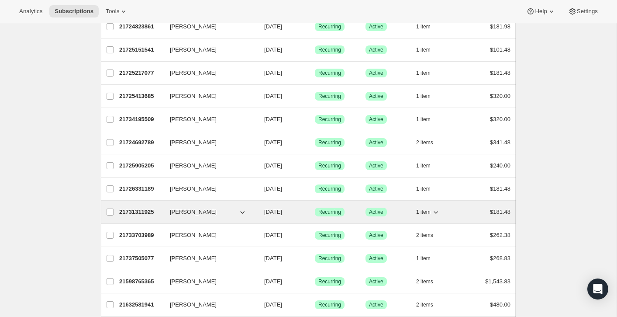
click at [137, 211] on p "21731311925" at bounding box center [141, 211] width 44 height 9
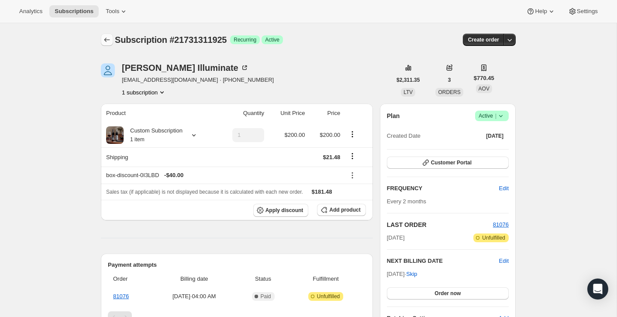
click at [103, 39] on icon "Subscriptions" at bounding box center [107, 39] width 9 height 9
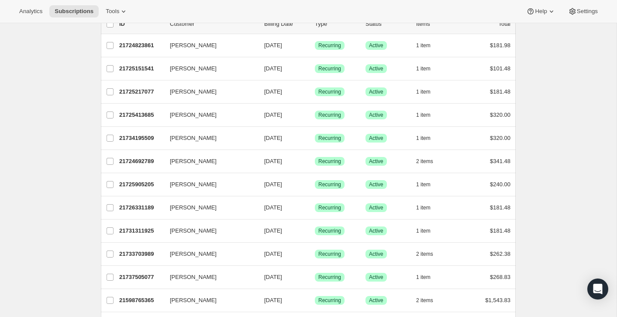
scroll to position [61, 0]
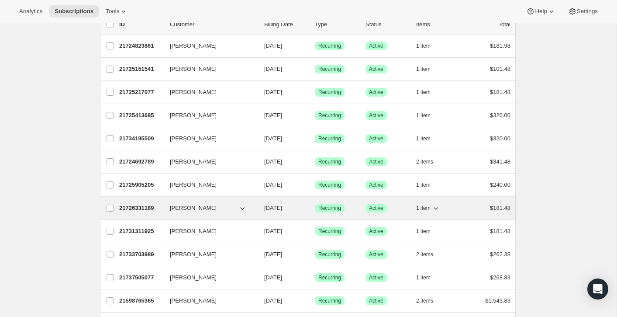
click at [127, 207] on p "21726331189" at bounding box center [141, 207] width 44 height 9
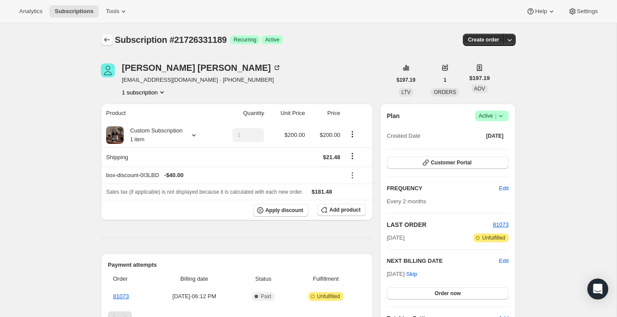
click at [108, 40] on icon "Subscriptions" at bounding box center [107, 39] width 9 height 9
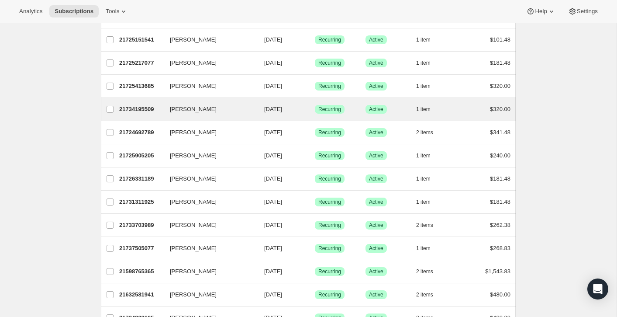
scroll to position [92, 0]
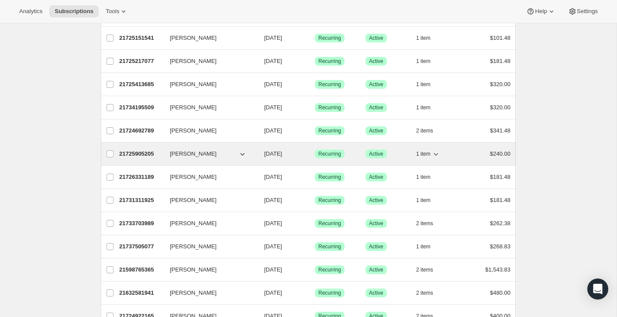
click at [131, 155] on p "21725905205" at bounding box center [141, 153] width 44 height 9
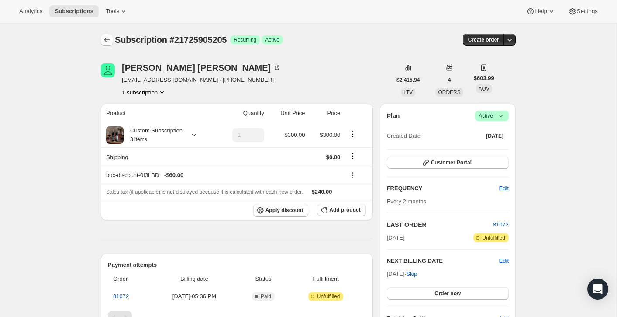
click at [104, 39] on icon "Subscriptions" at bounding box center [107, 39] width 9 height 9
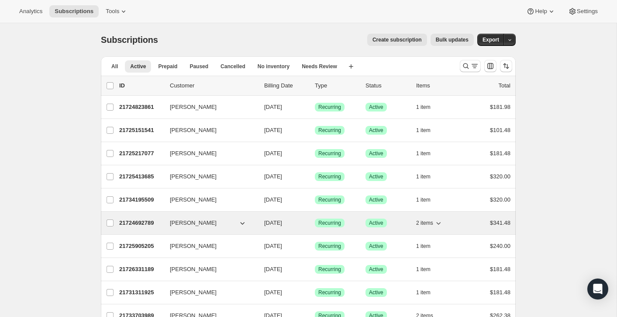
click at [135, 225] on p "21724692789" at bounding box center [141, 222] width 44 height 9
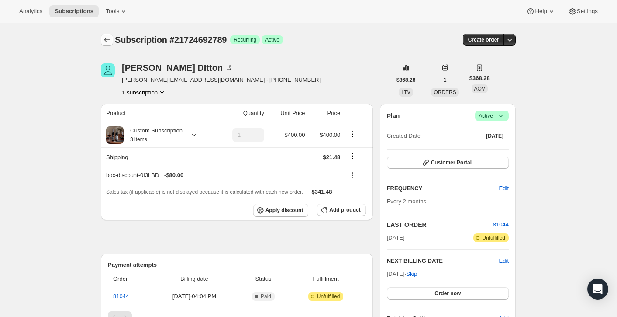
click at [105, 40] on icon "Subscriptions" at bounding box center [107, 40] width 6 height 4
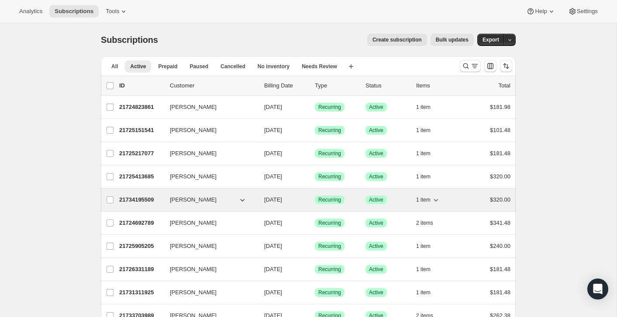
click at [127, 199] on p "21734195509" at bounding box center [141, 199] width 44 height 9
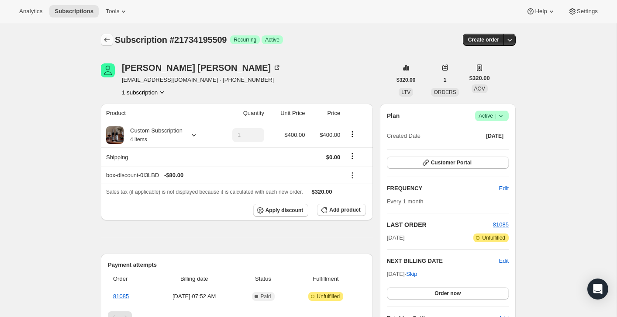
click at [106, 40] on icon "Subscriptions" at bounding box center [107, 40] width 6 height 4
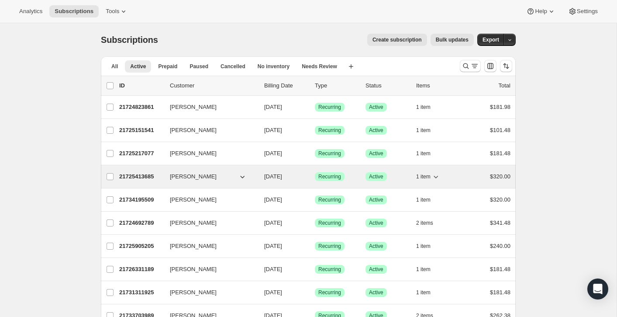
click at [140, 178] on p "21725413685" at bounding box center [141, 176] width 44 height 9
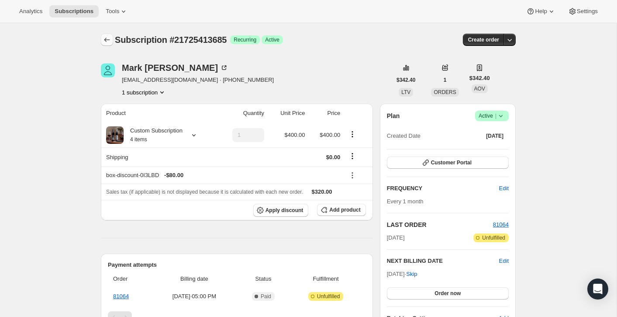
click at [110, 38] on icon "Subscriptions" at bounding box center [107, 39] width 9 height 9
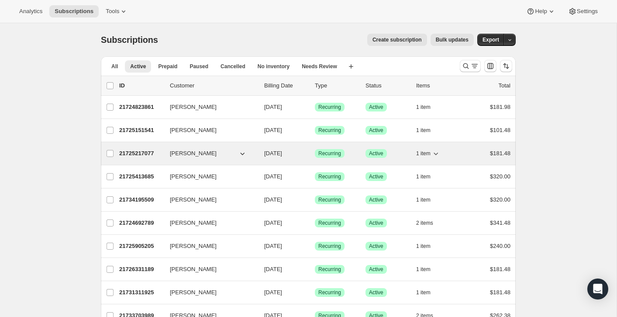
click at [132, 154] on p "21725217077" at bounding box center [141, 153] width 44 height 9
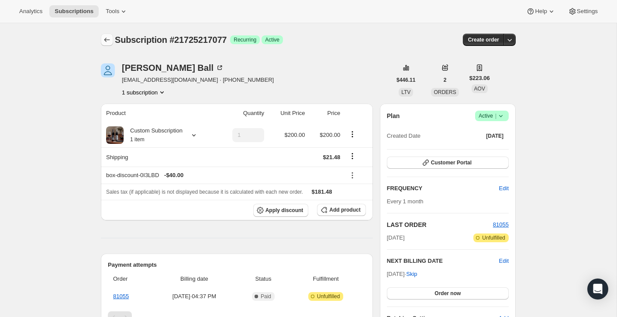
click at [107, 39] on icon "Subscriptions" at bounding box center [107, 39] width 9 height 9
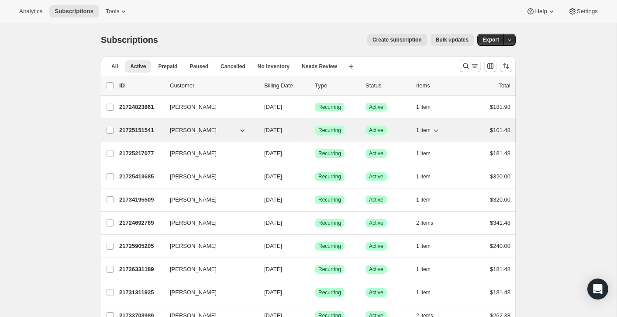
click at [131, 131] on p "21725151541" at bounding box center [141, 130] width 44 height 9
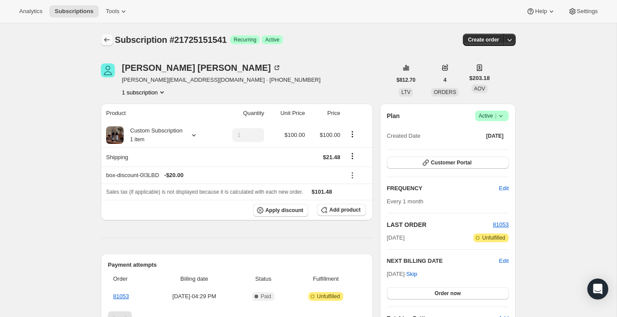
click at [107, 41] on icon "Subscriptions" at bounding box center [107, 39] width 9 height 9
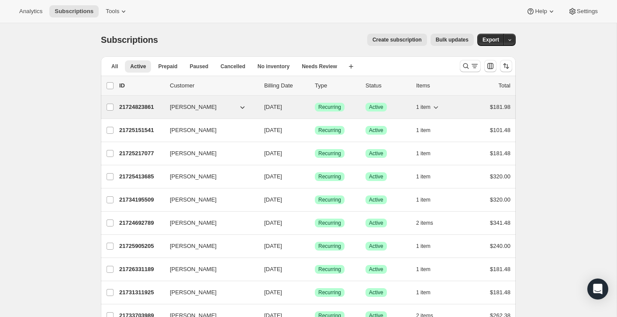
click at [130, 108] on p "21724823861" at bounding box center [141, 107] width 44 height 9
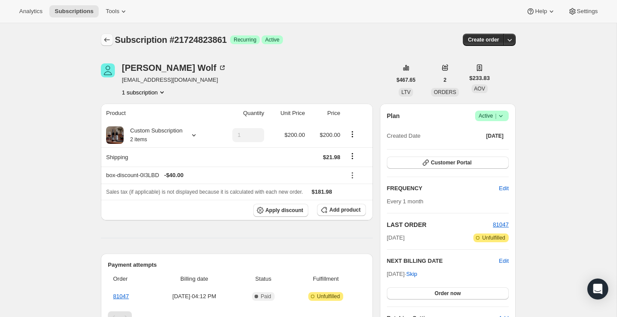
click at [104, 38] on icon "Subscriptions" at bounding box center [107, 39] width 9 height 9
